Goal: Task Accomplishment & Management: Use online tool/utility

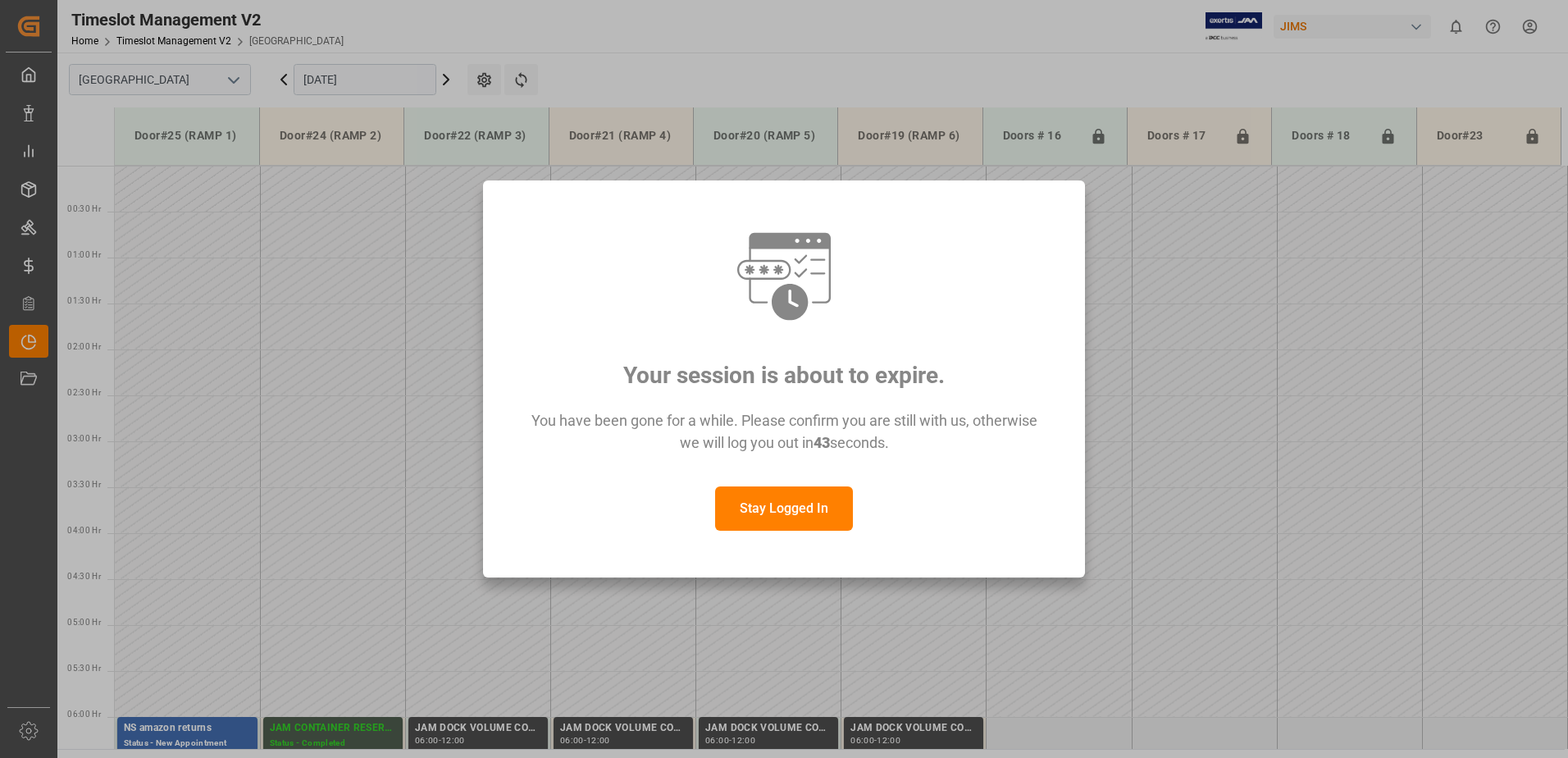
scroll to position [551, 0]
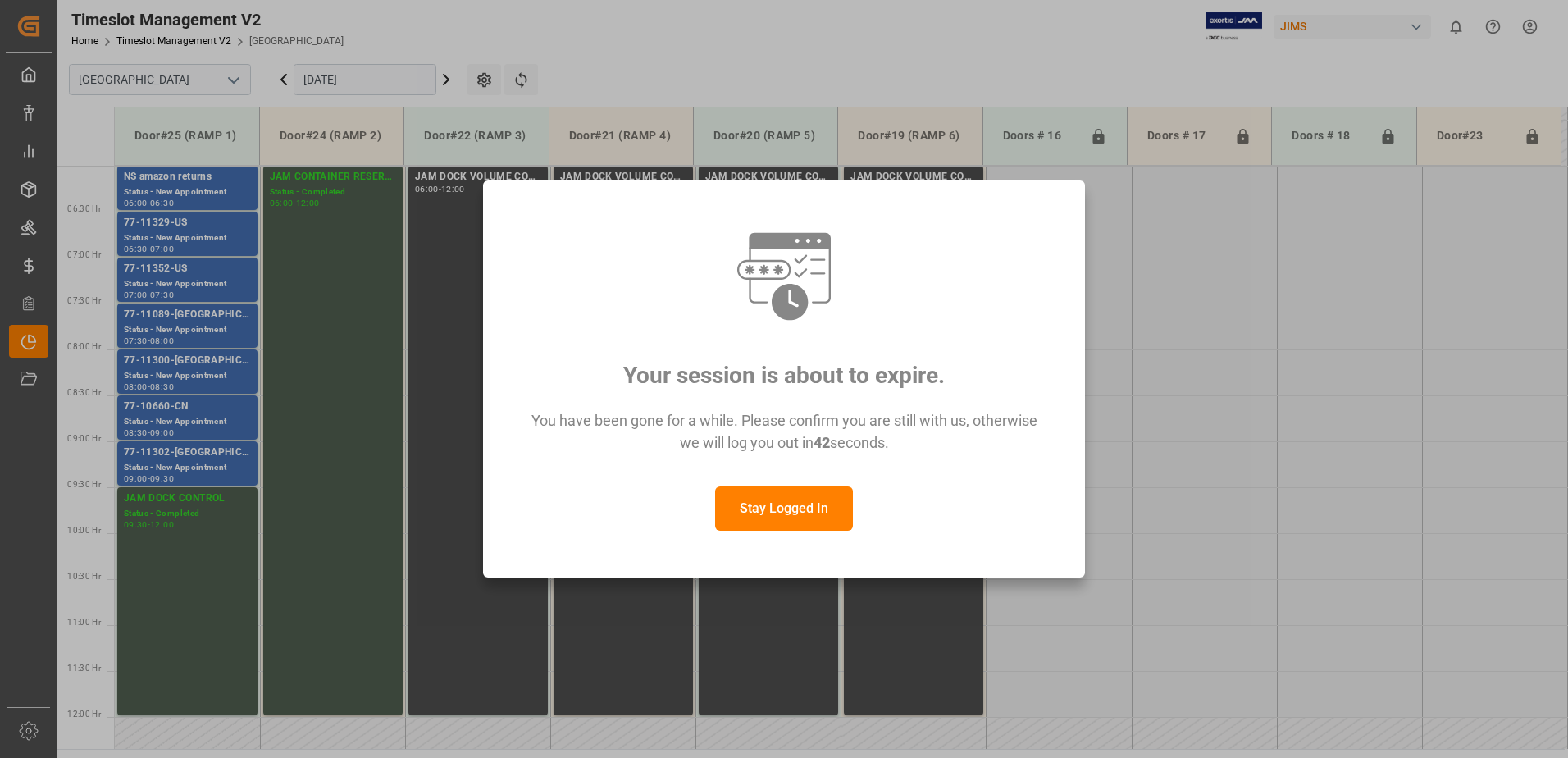
click at [787, 497] on button "Stay Logged In" at bounding box center [784, 508] width 138 height 45
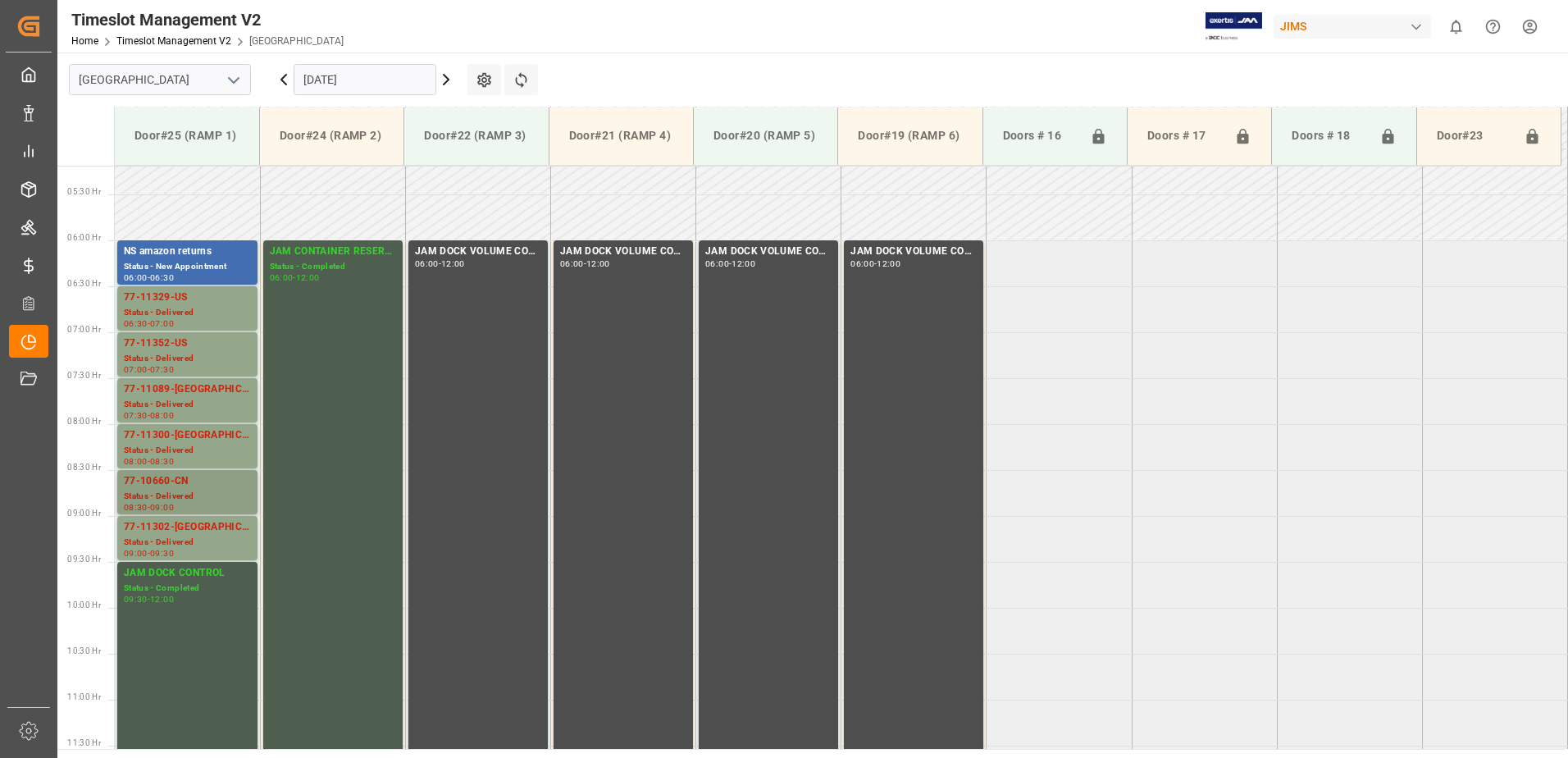
scroll to position [325, 0]
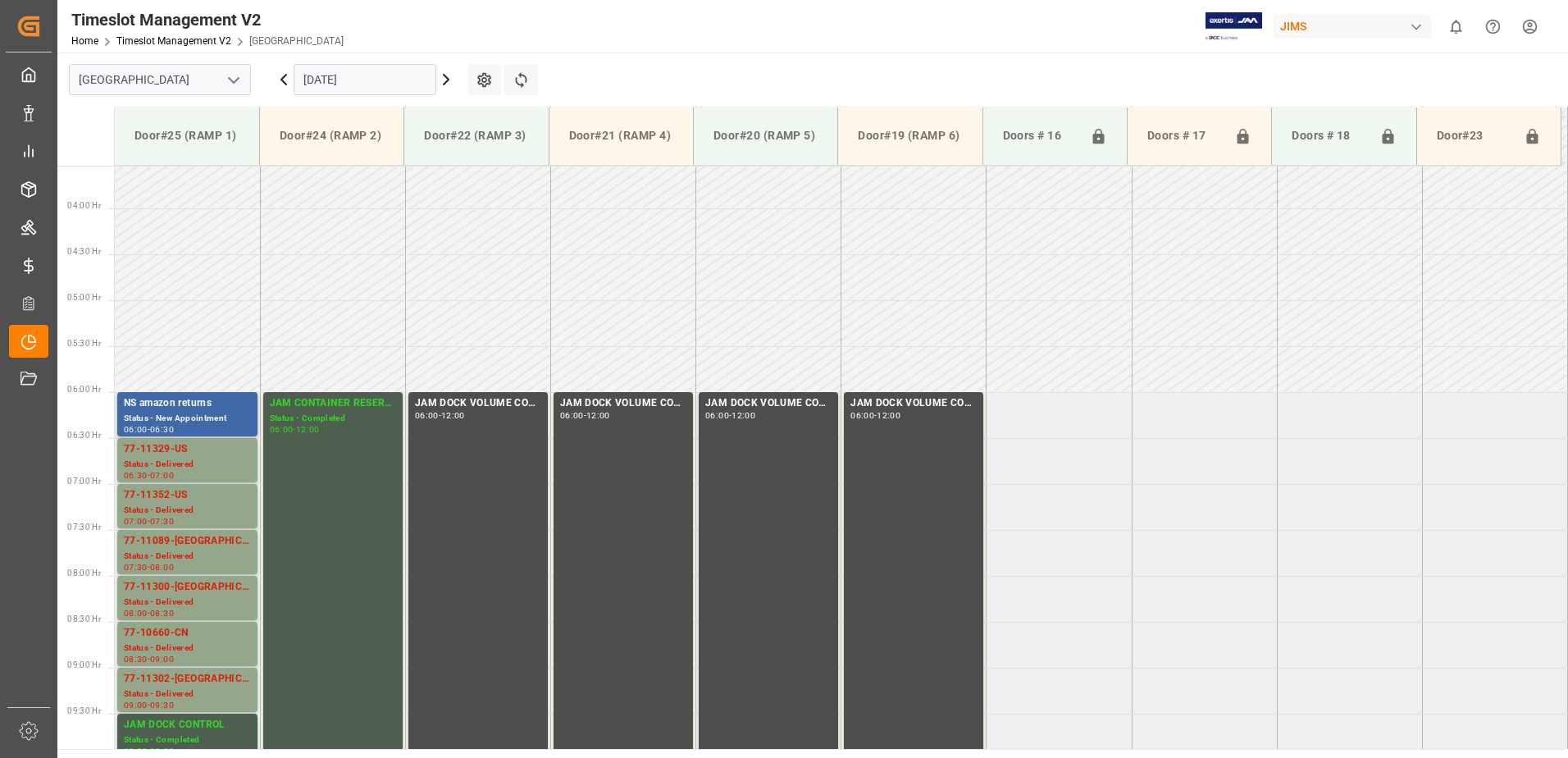
click at [198, 408] on div "NS amazon returns" at bounding box center [188, 403] width 127 height 17
